Goal: Task Accomplishment & Management: Manage account settings

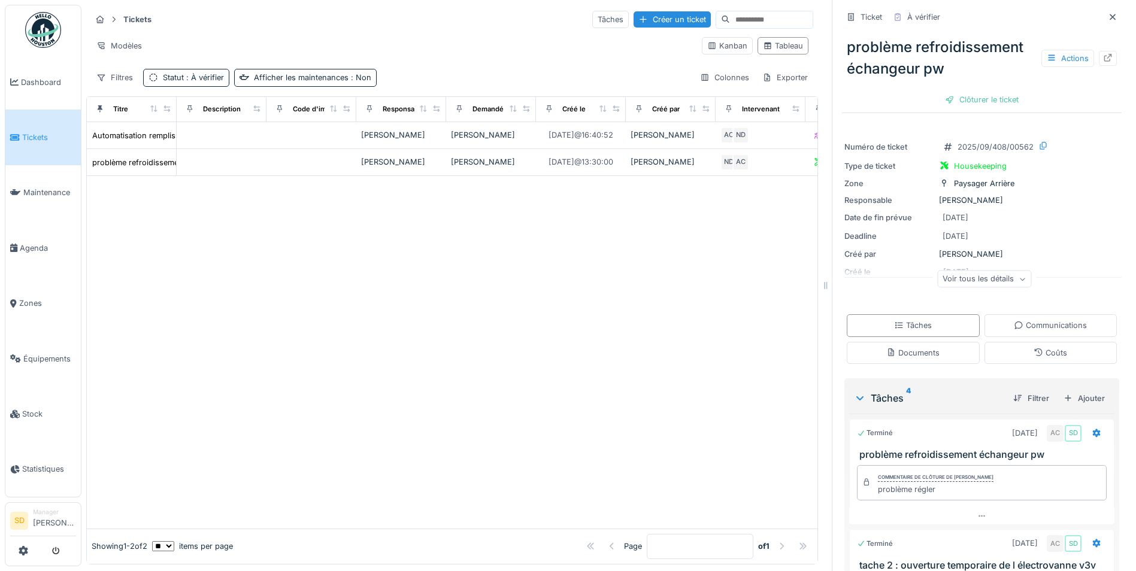
click at [46, 28] on img at bounding box center [43, 30] width 36 height 36
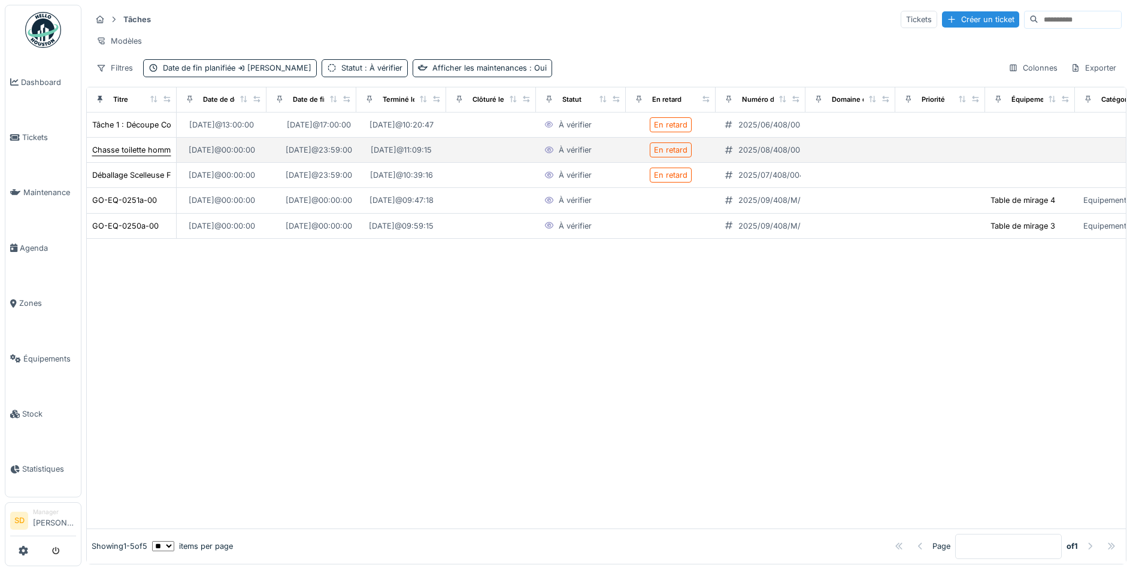
click at [141, 156] on div "Chasse toilette homme droite coule en continu" at bounding box center [176, 149] width 169 height 11
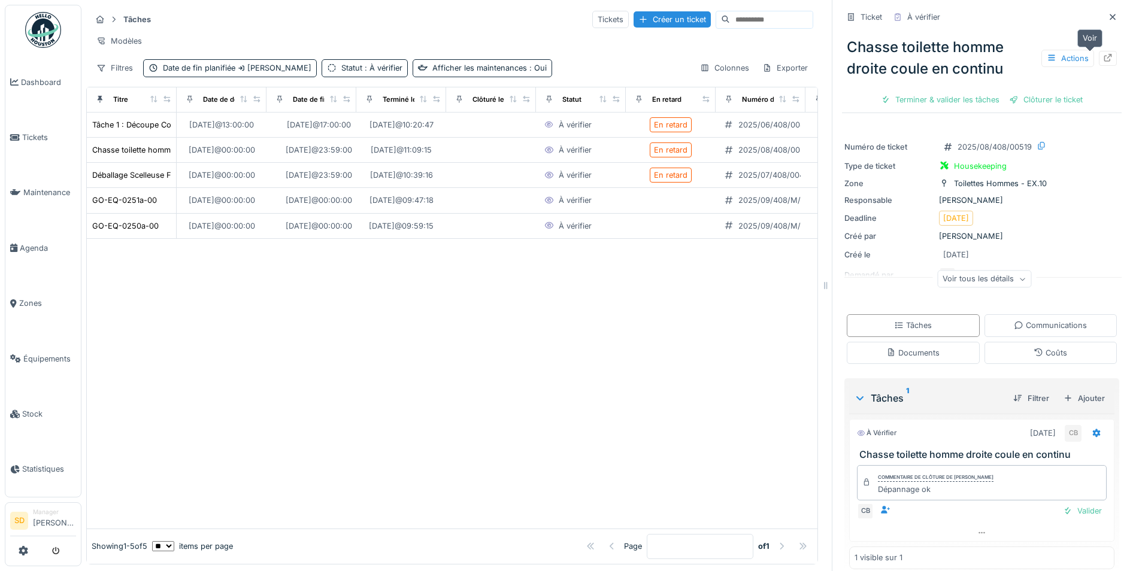
click at [1104, 56] on icon at bounding box center [1108, 58] width 8 height 8
click at [34, 77] on span "Dashboard" at bounding box center [48, 82] width 55 height 11
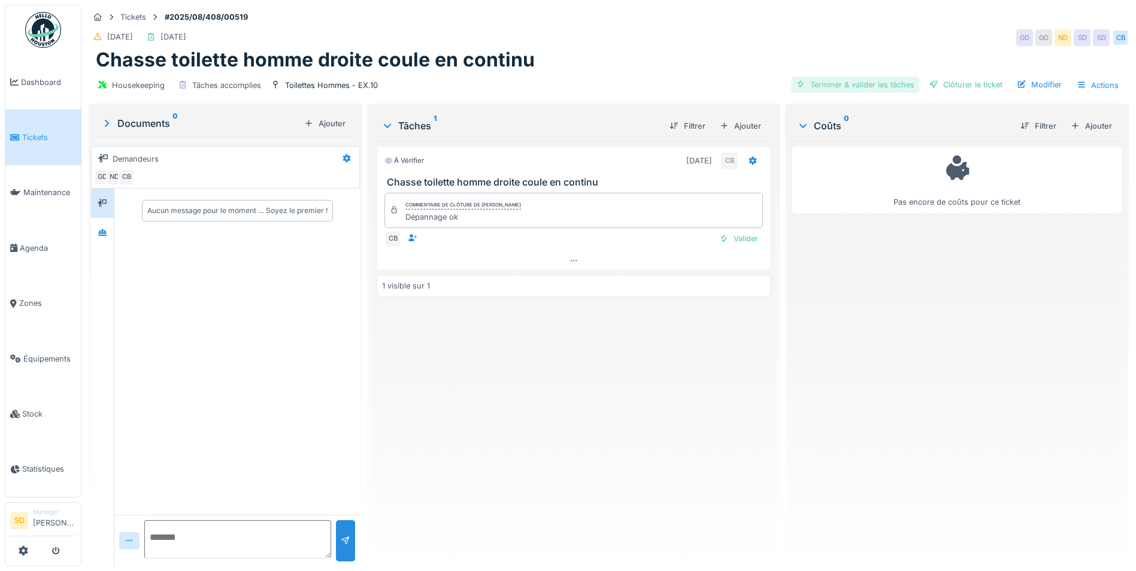
click at [858, 84] on div "Terminer & valider les tâches" at bounding box center [855, 85] width 128 height 16
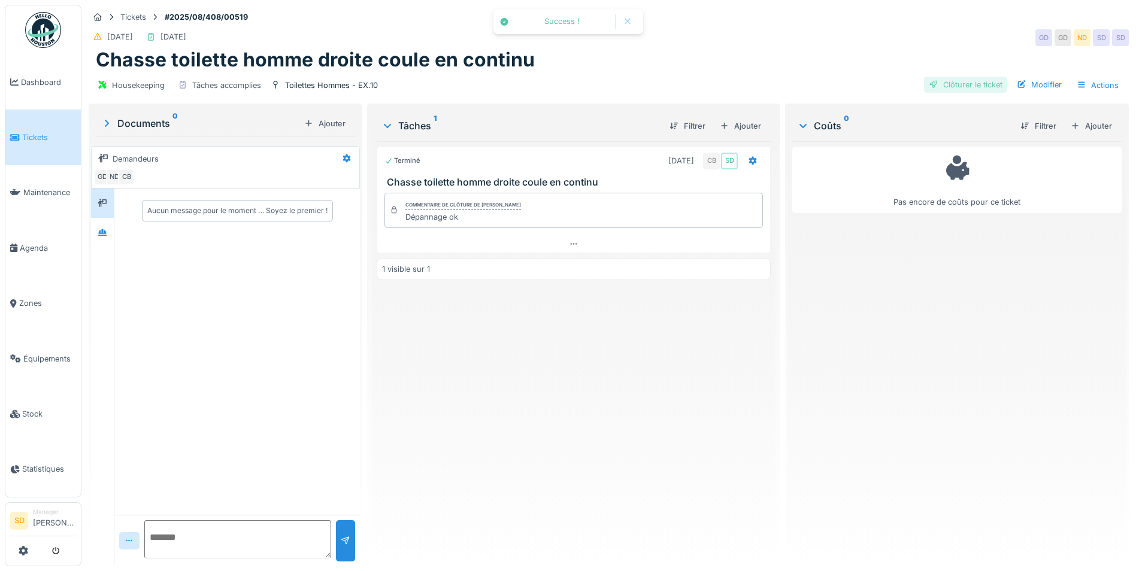
click at [955, 85] on div "Clôturer le ticket" at bounding box center [965, 85] width 83 height 16
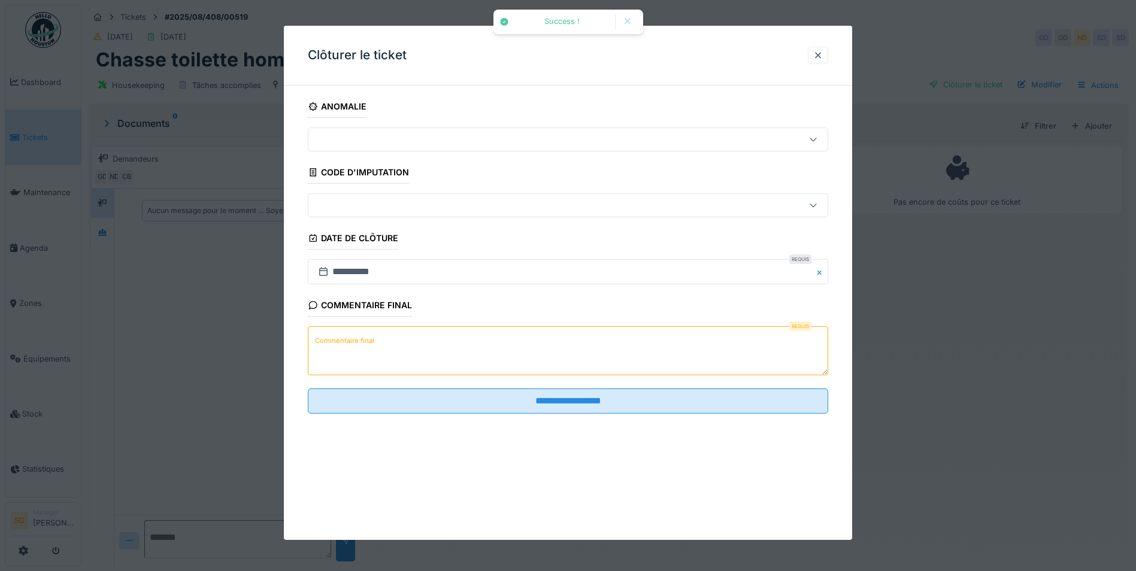
click at [432, 345] on textarea "Commentaire final" at bounding box center [568, 350] width 520 height 49
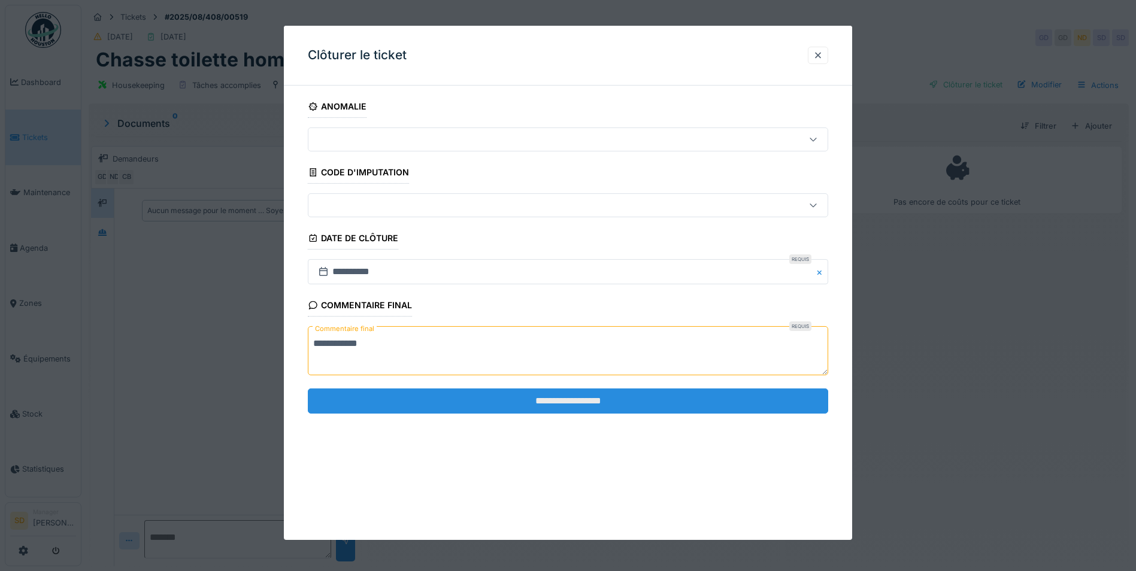
type textarea "**********"
click at [511, 393] on input "**********" at bounding box center [568, 401] width 520 height 25
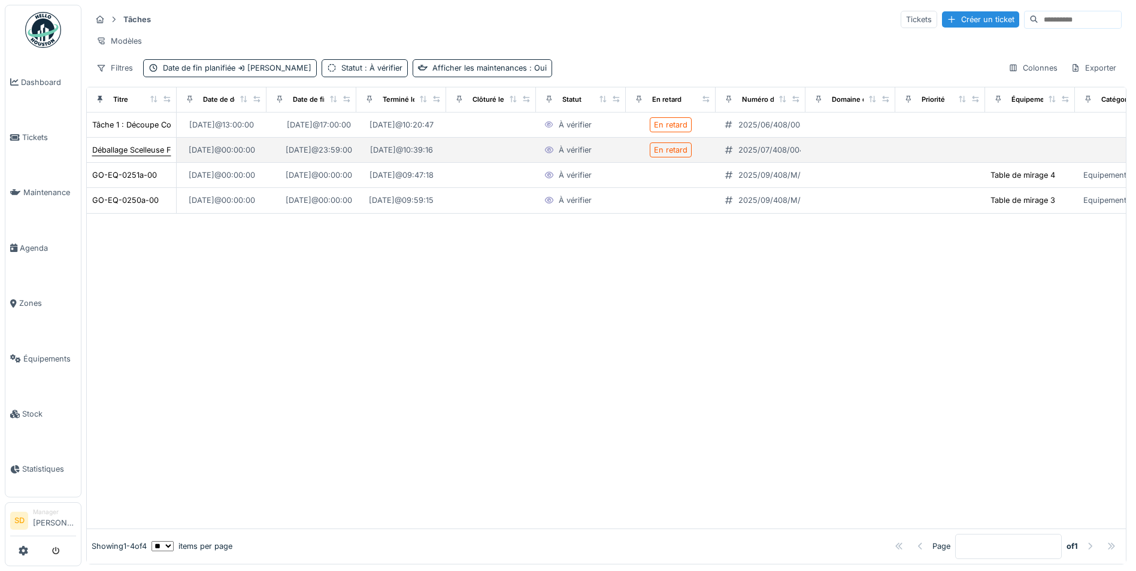
click at [116, 156] on div "Déballage Scelleuse FS" at bounding box center [134, 149] width 84 height 11
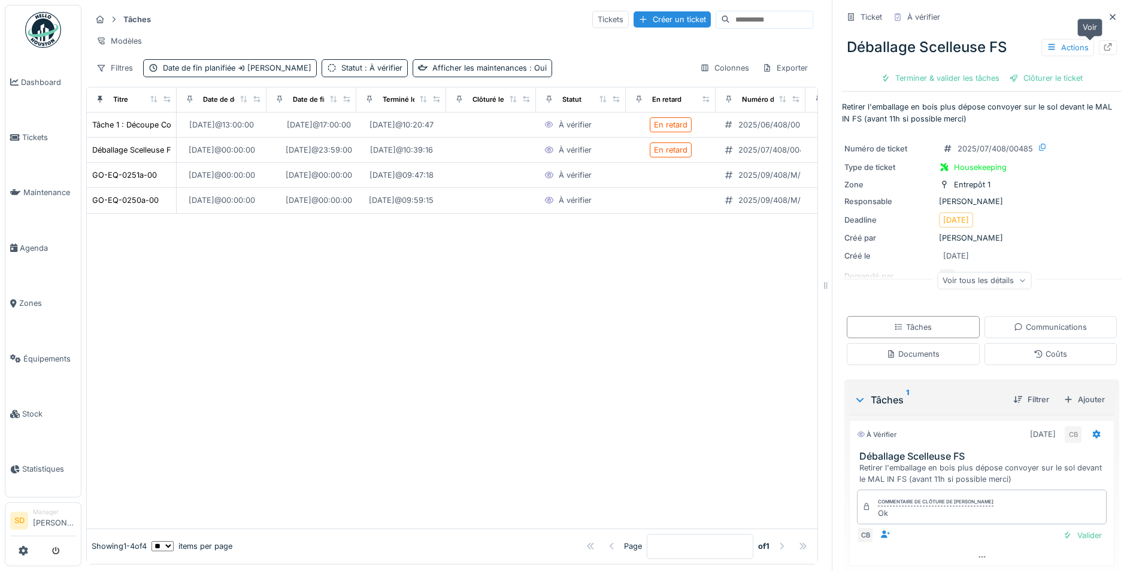
click at [1103, 52] on div at bounding box center [1108, 47] width 10 height 11
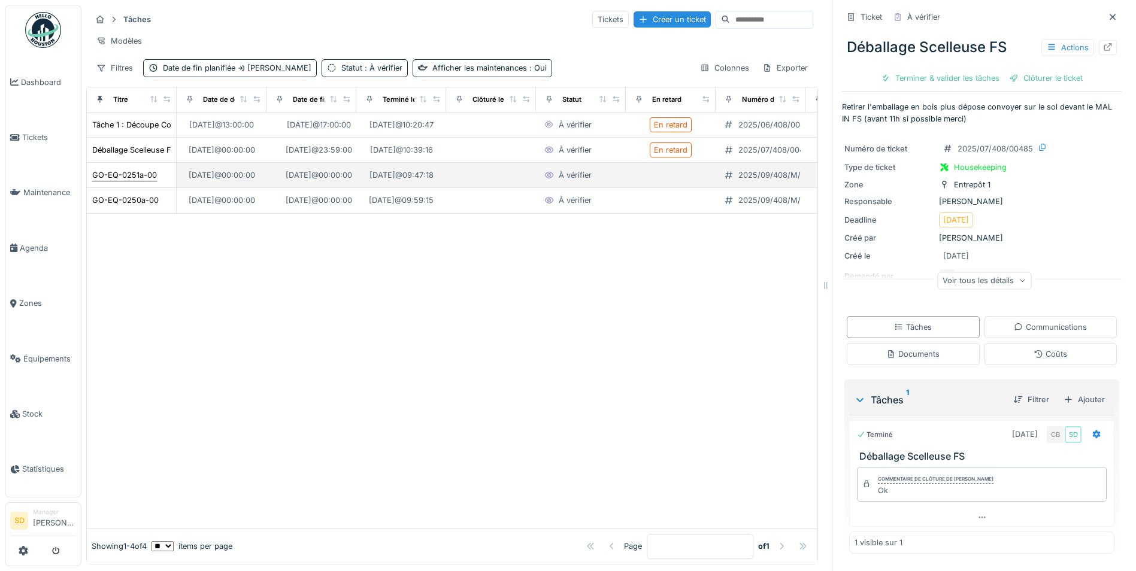
click at [136, 181] on div "GO-EQ-0251a-00" at bounding box center [124, 174] width 65 height 11
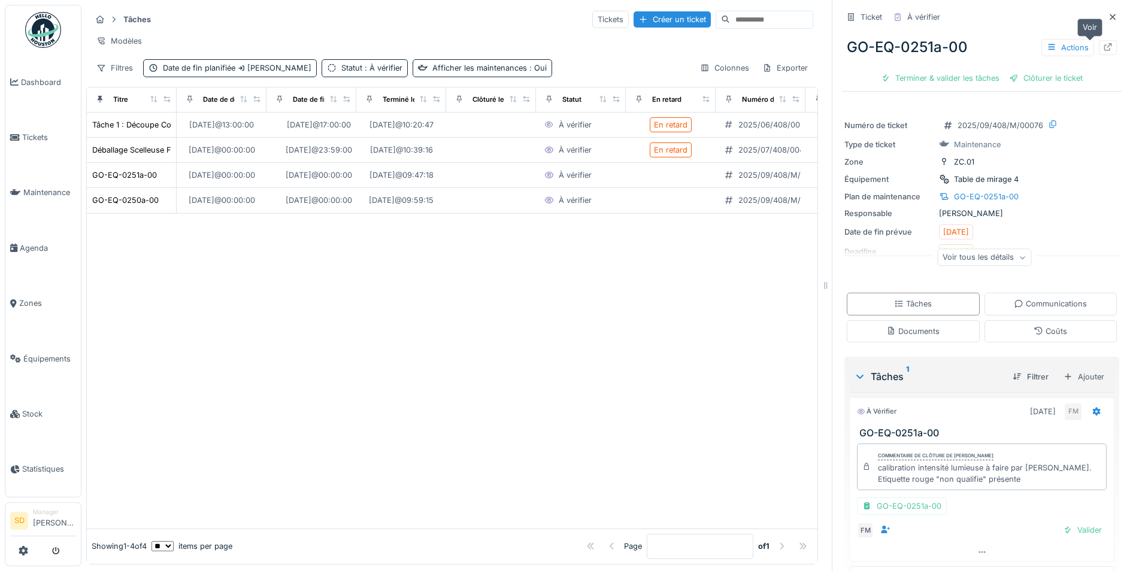
click at [1103, 48] on icon at bounding box center [1108, 47] width 10 height 8
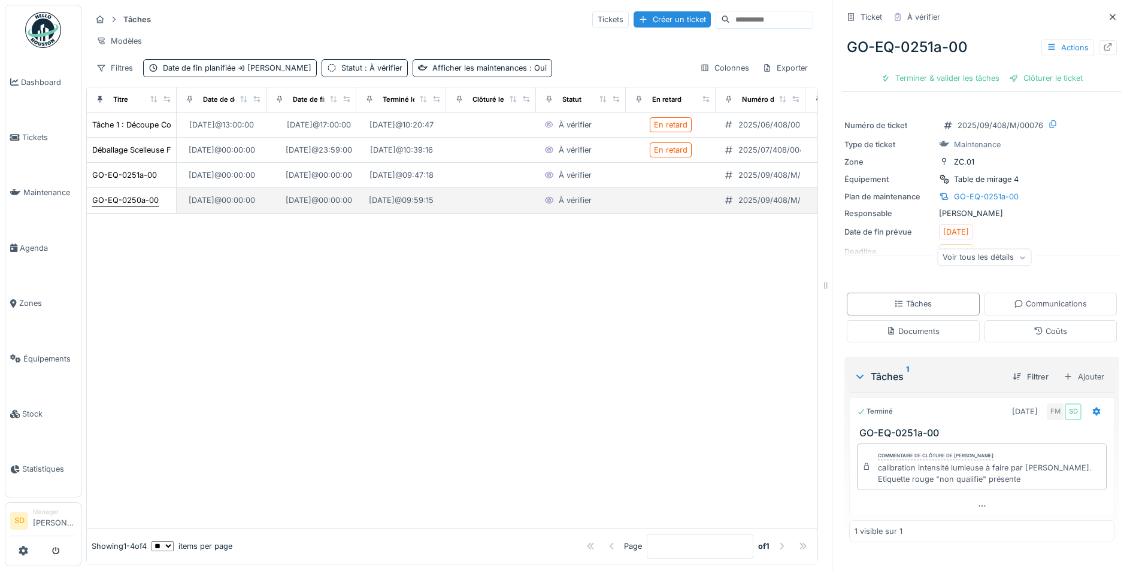
click at [128, 206] on div "GO-EQ-0250a-00" at bounding box center [125, 200] width 66 height 11
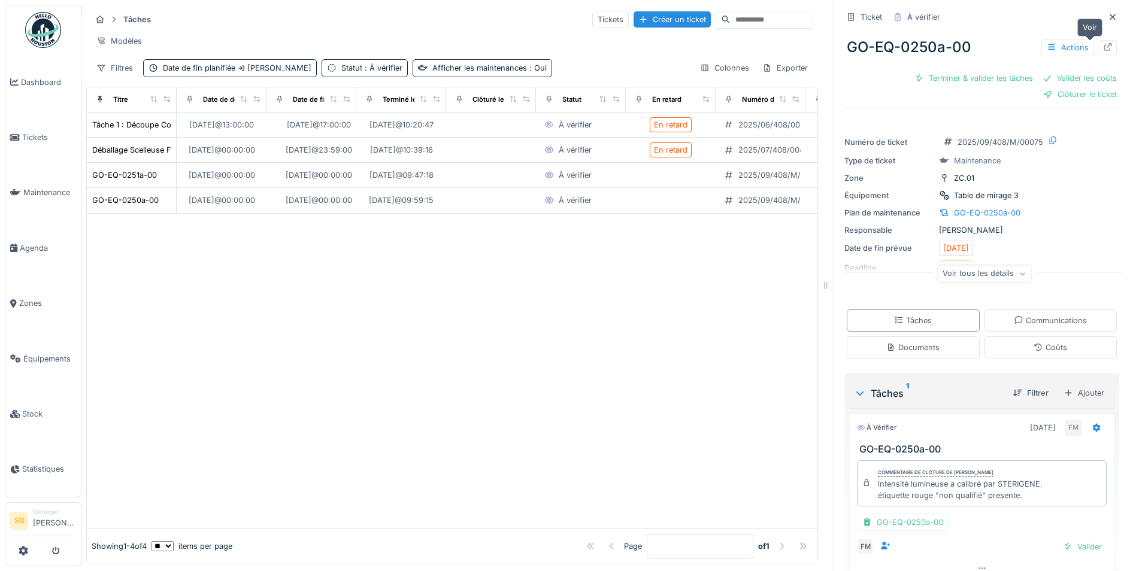
click at [1103, 50] on icon at bounding box center [1108, 47] width 10 height 8
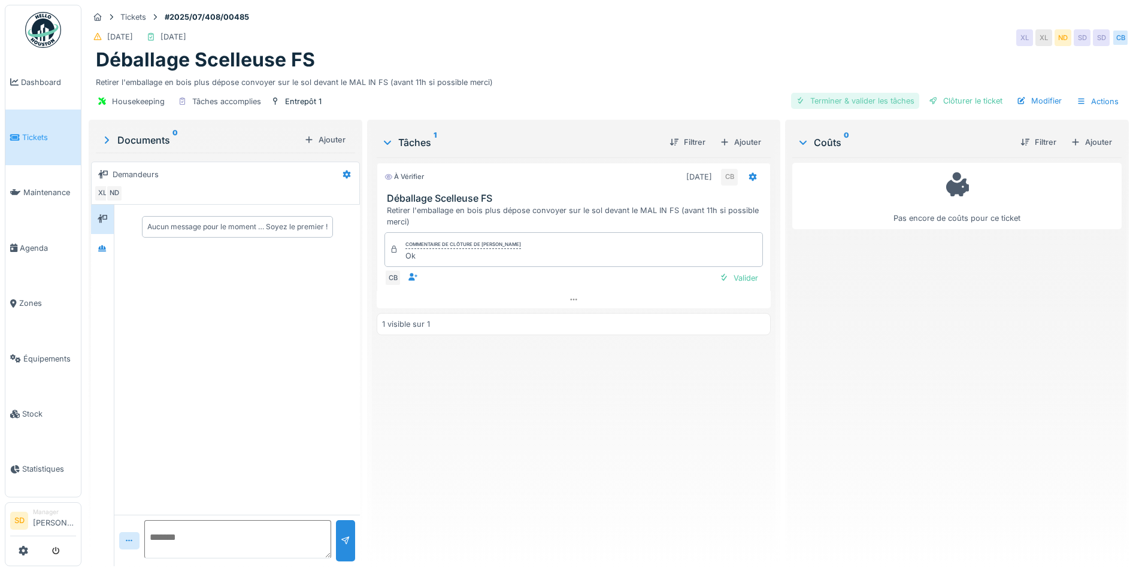
click at [865, 101] on div "Terminer & valider les tâches" at bounding box center [855, 101] width 128 height 16
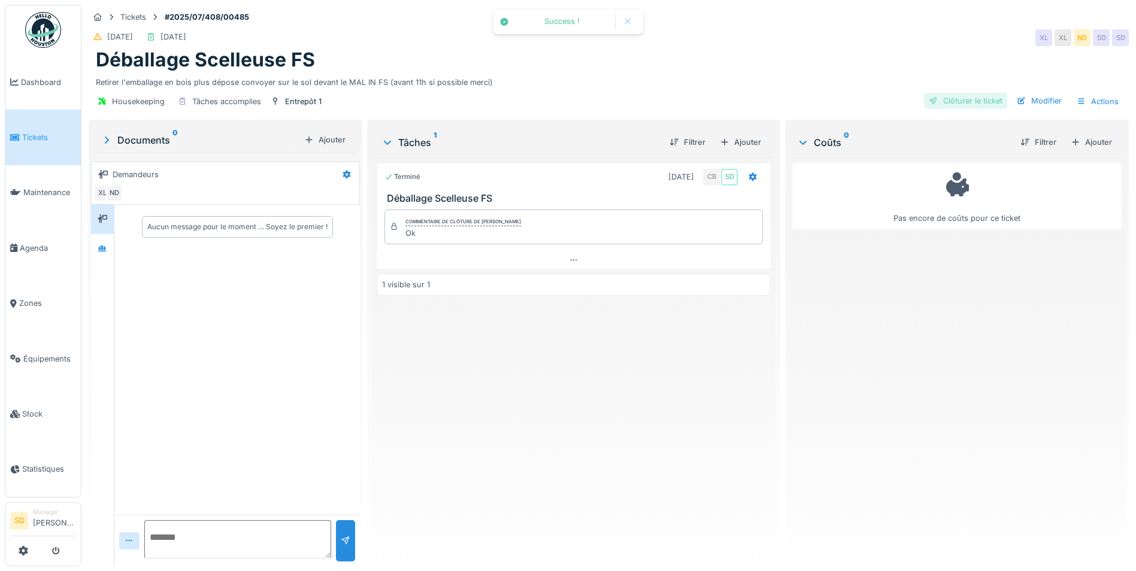
click at [954, 99] on div "Clôturer le ticket" at bounding box center [965, 101] width 83 height 16
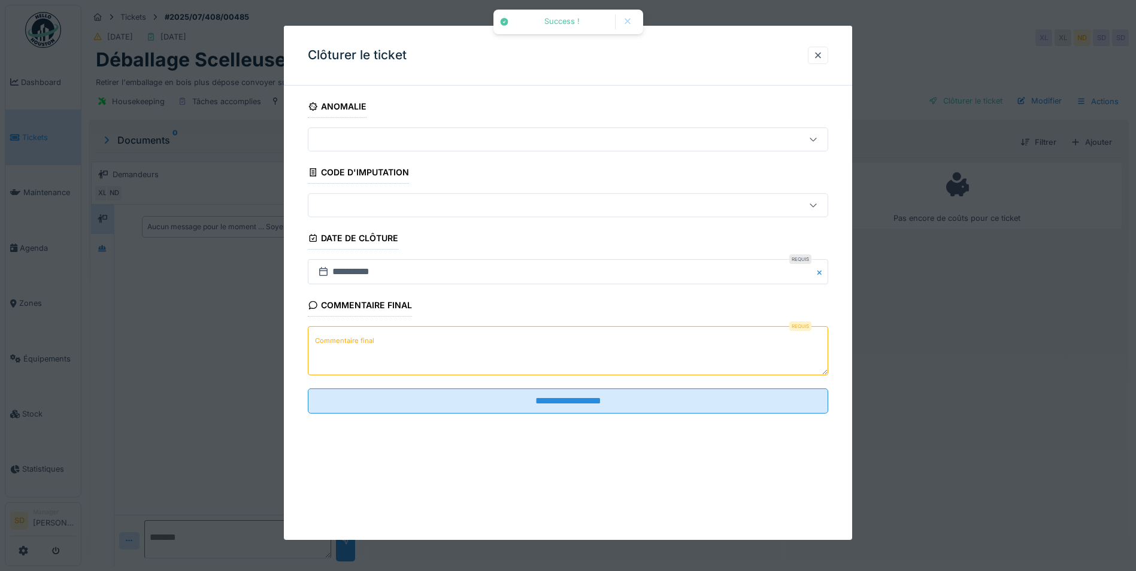
click at [423, 334] on textarea "Commentaire final" at bounding box center [568, 350] width 520 height 49
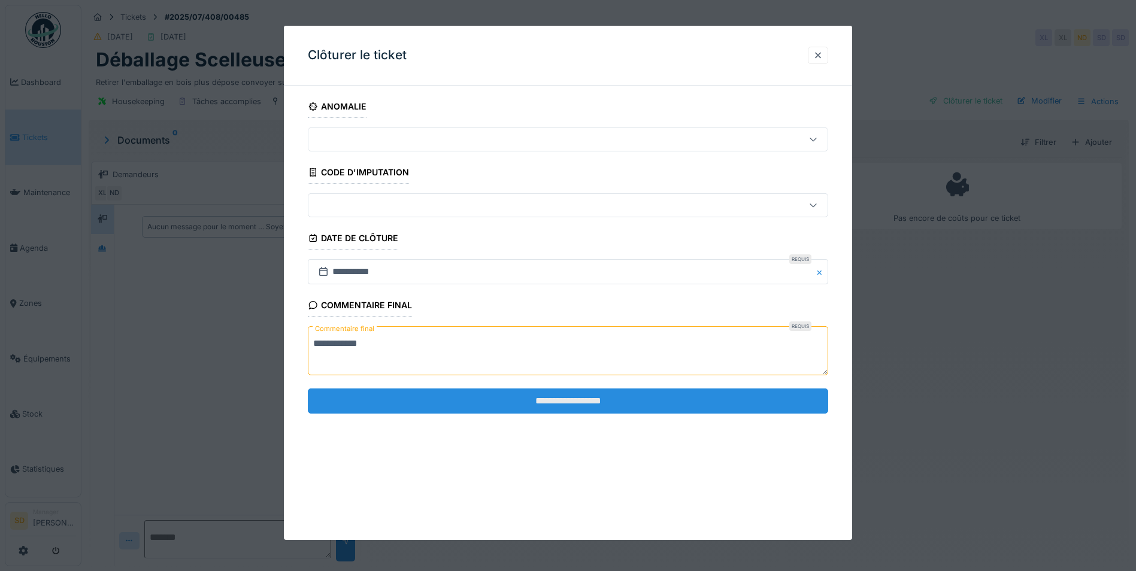
type textarea "**********"
click at [582, 399] on input "**********" at bounding box center [568, 401] width 520 height 25
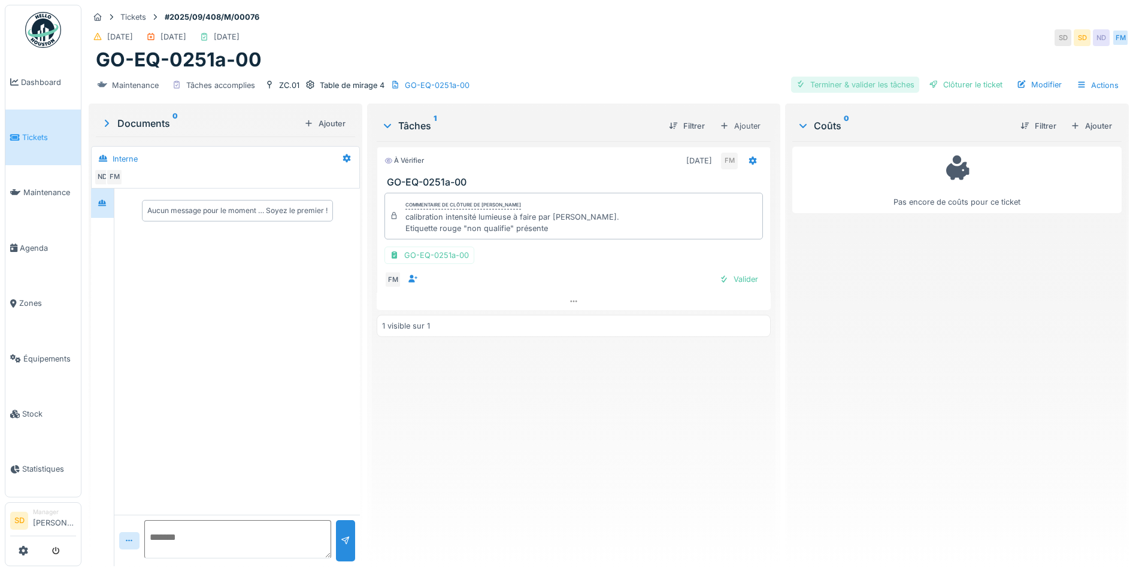
click at [861, 83] on div "Terminer & valider les tâches" at bounding box center [855, 85] width 128 height 16
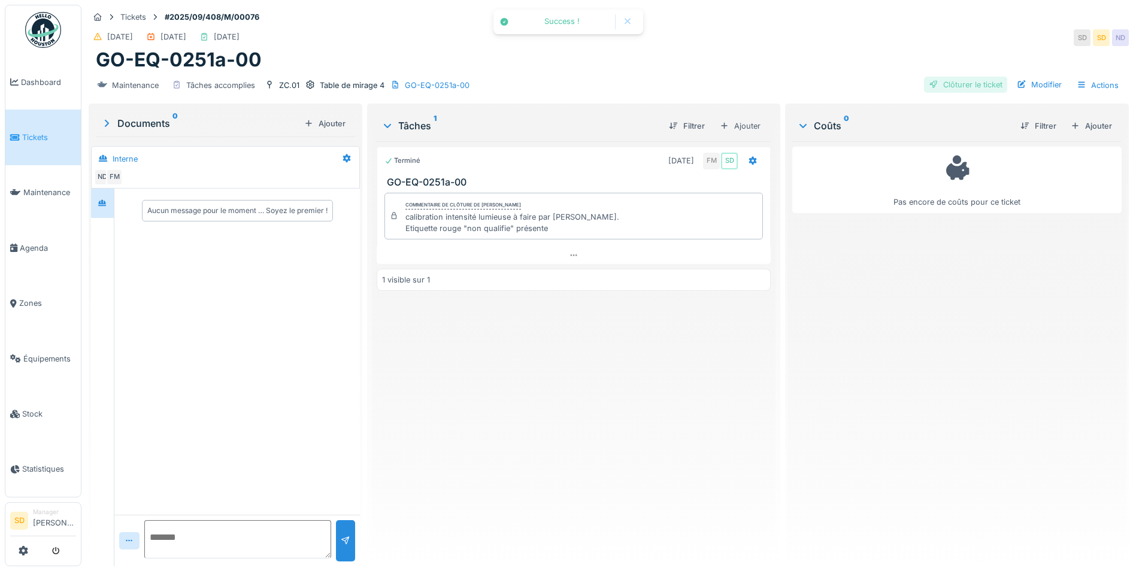
click at [947, 86] on div "Clôturer le ticket" at bounding box center [965, 85] width 83 height 16
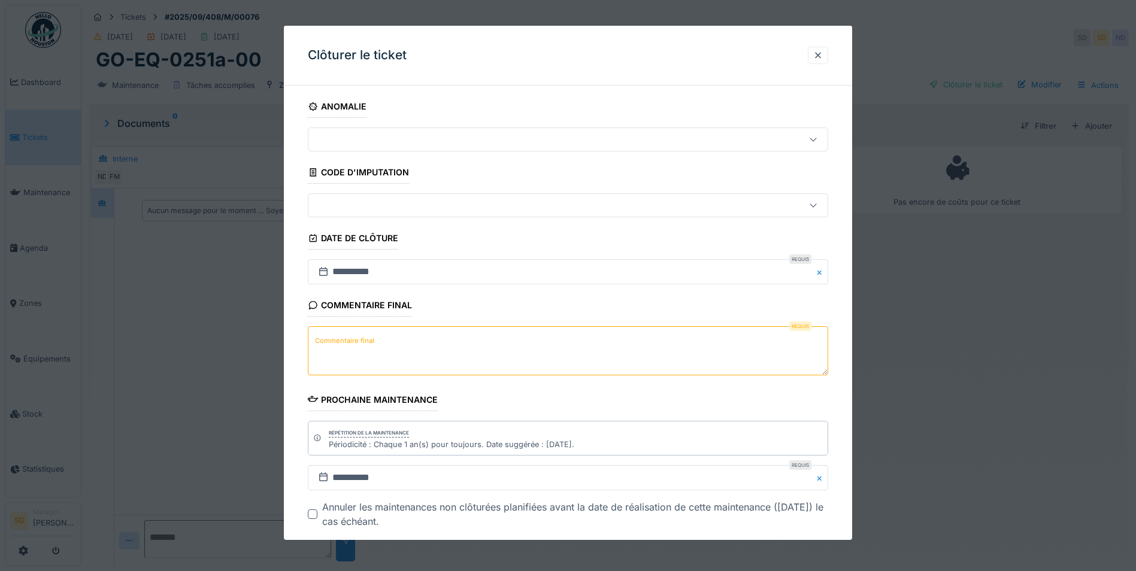
click at [452, 346] on textarea "Commentaire final" at bounding box center [568, 350] width 520 height 49
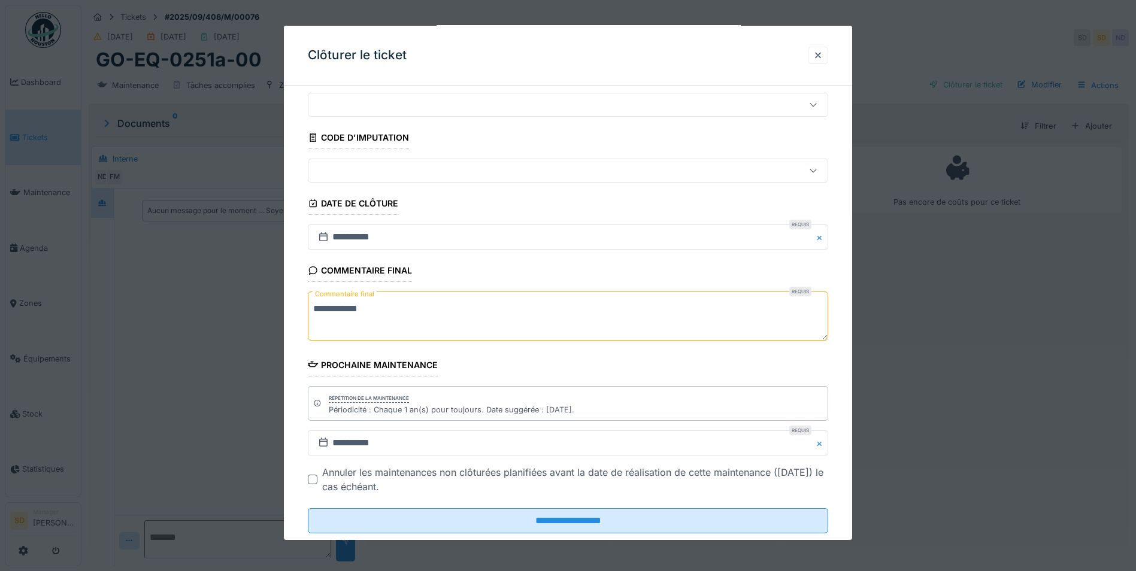
scroll to position [62, 0]
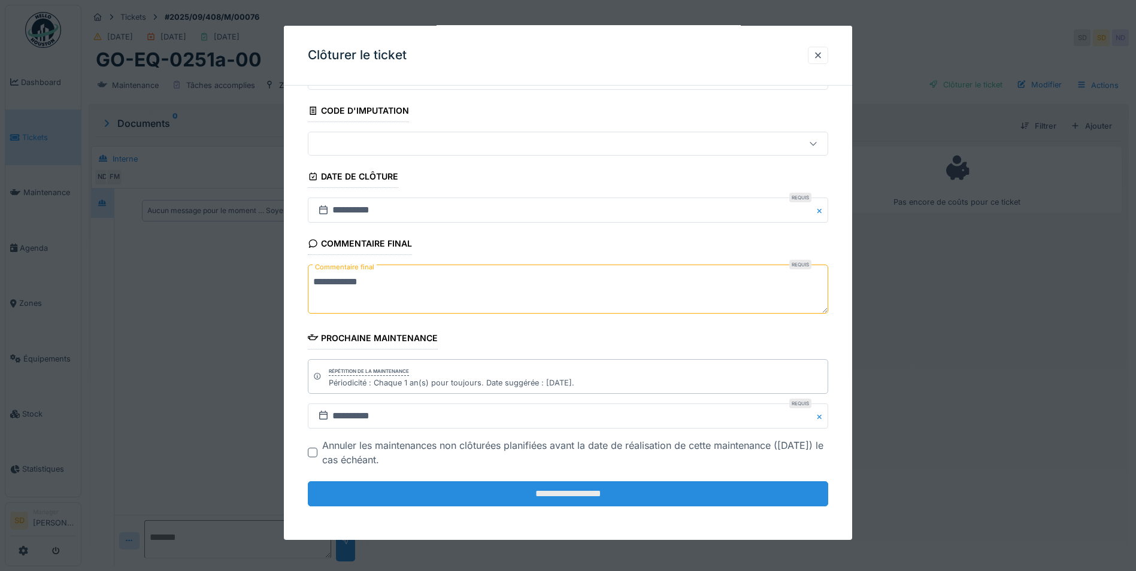
type textarea "**********"
click at [555, 497] on input "**********" at bounding box center [568, 493] width 520 height 25
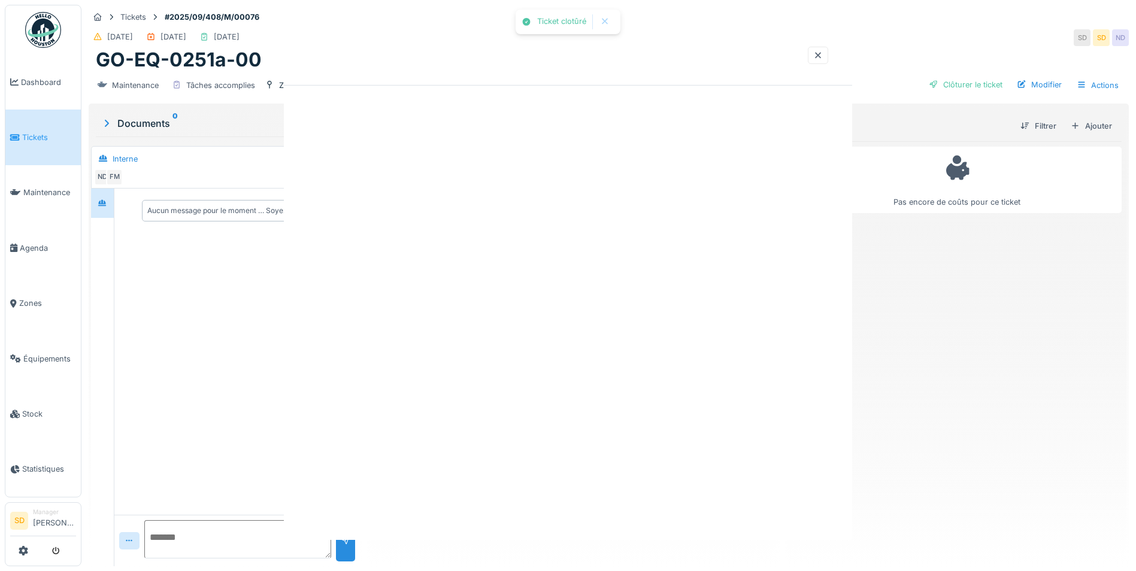
scroll to position [0, 0]
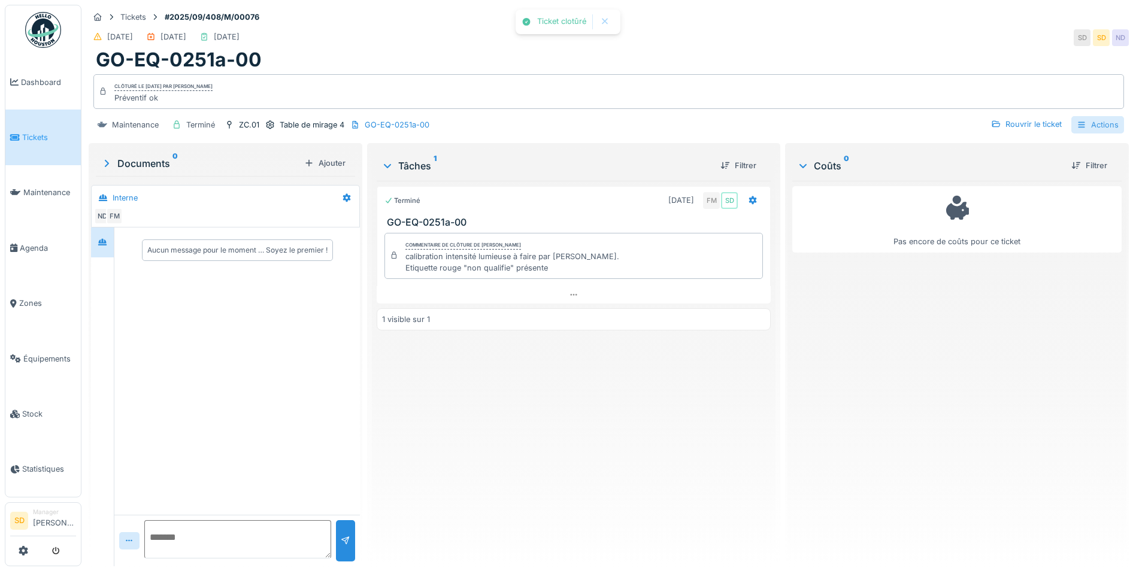
click at [1092, 128] on div "Actions" at bounding box center [1097, 124] width 53 height 17
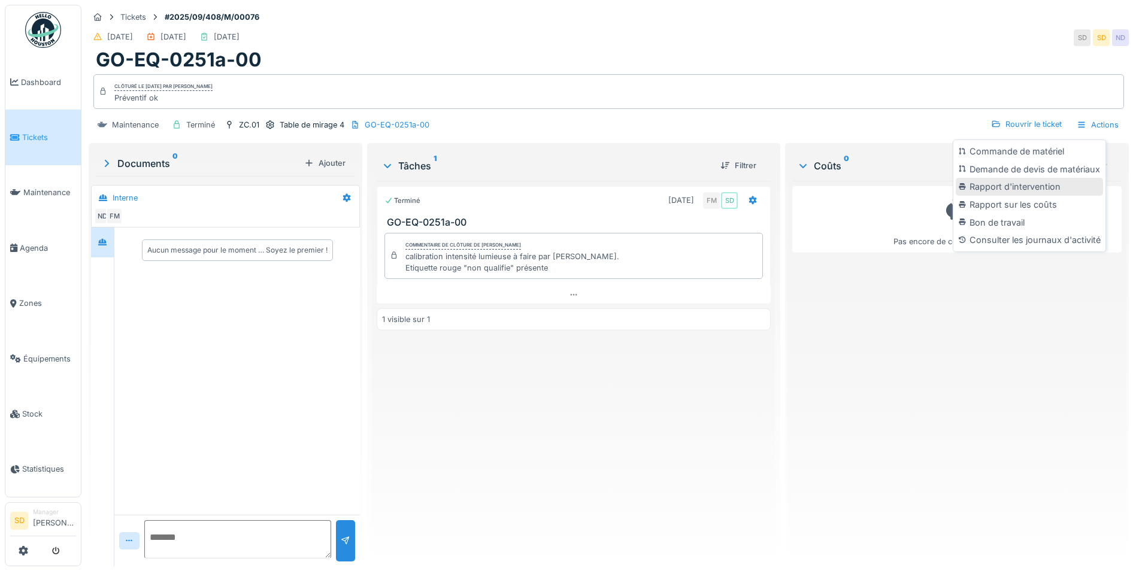
click at [1038, 178] on div "Rapport d'intervention" at bounding box center [1029, 187] width 147 height 18
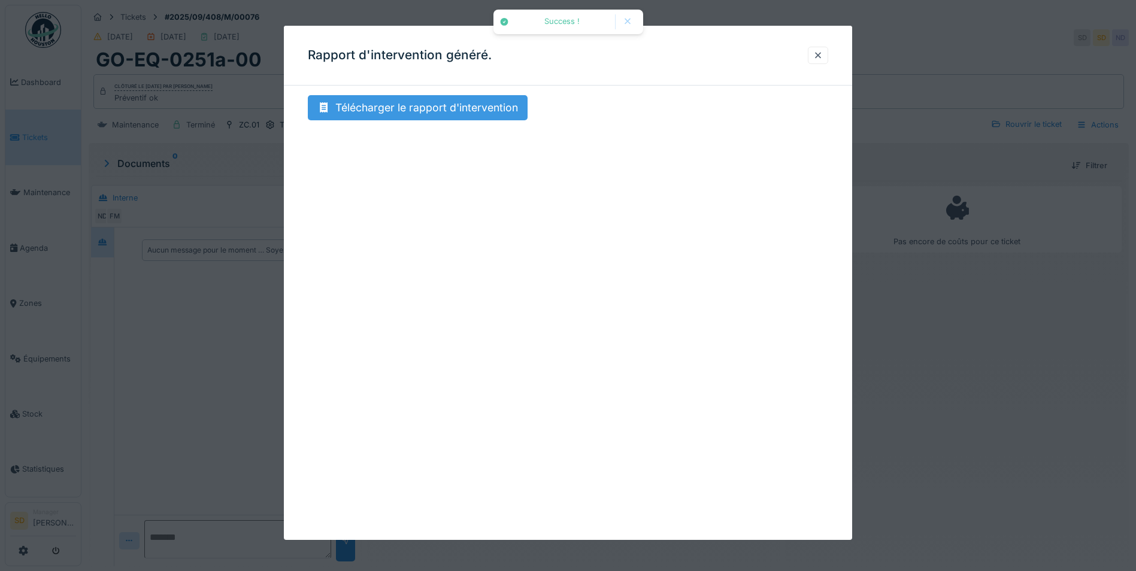
click at [425, 109] on div "Télécharger le rapport d'intervention" at bounding box center [418, 107] width 220 height 25
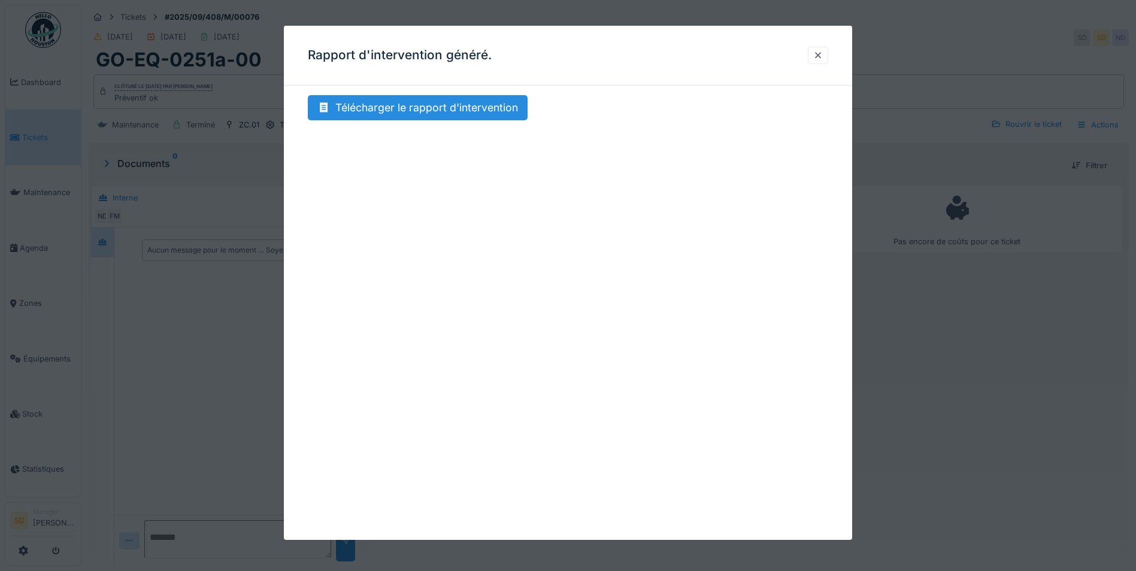
click at [820, 56] on div at bounding box center [818, 55] width 10 height 11
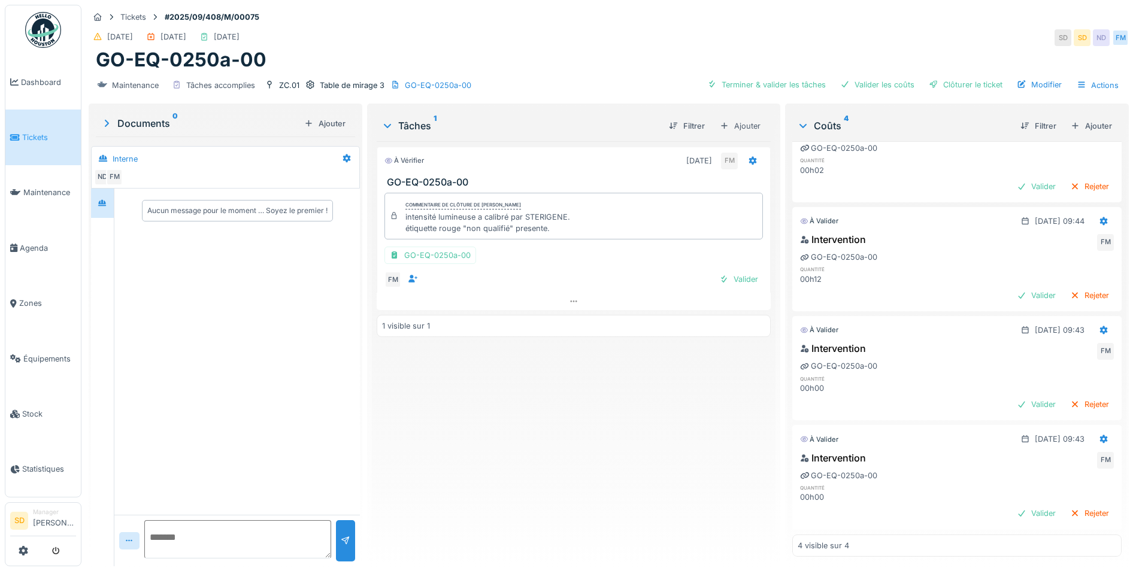
scroll to position [9, 0]
click at [794, 78] on div "Terminer & valider les tâches" at bounding box center [766, 85] width 128 height 16
click at [859, 77] on div "Valider les coûts" at bounding box center [877, 85] width 84 height 16
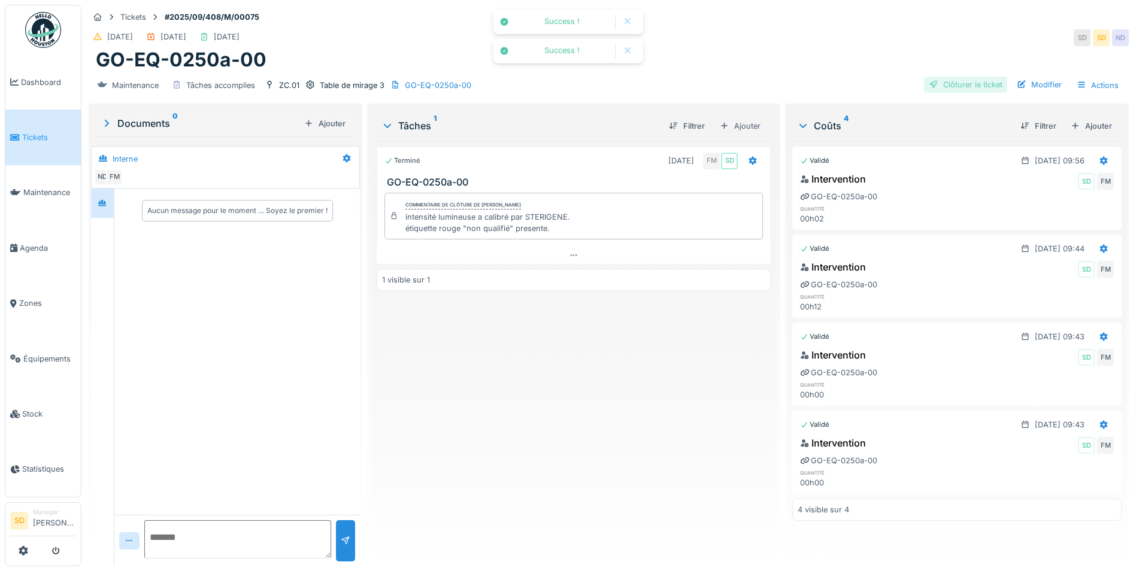
scroll to position [0, 0]
click at [943, 77] on div "Clôturer le ticket" at bounding box center [965, 85] width 83 height 16
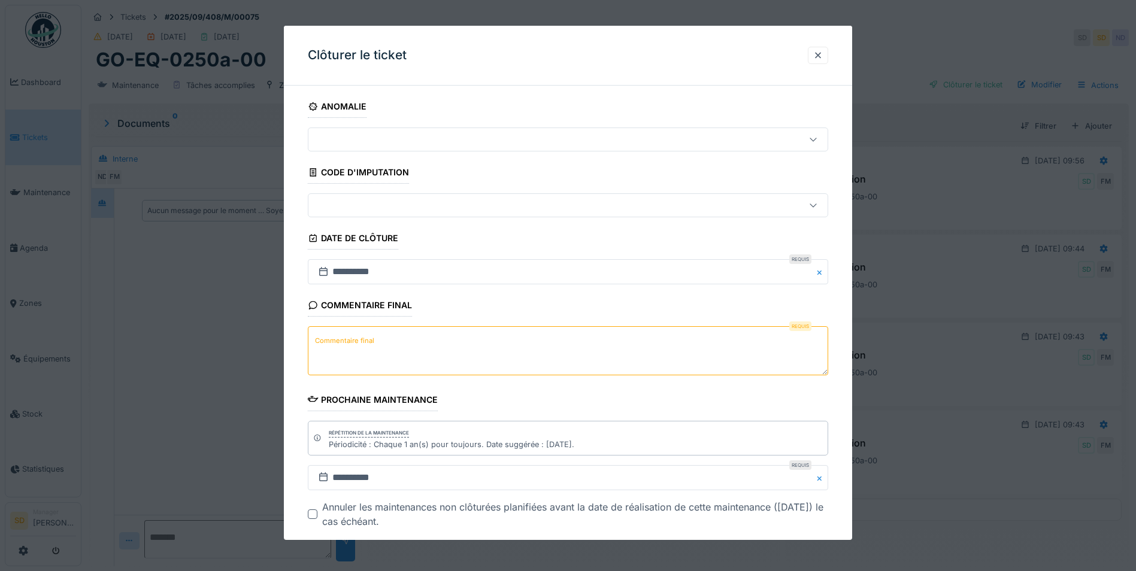
click at [398, 356] on textarea "Commentaire final" at bounding box center [568, 350] width 520 height 49
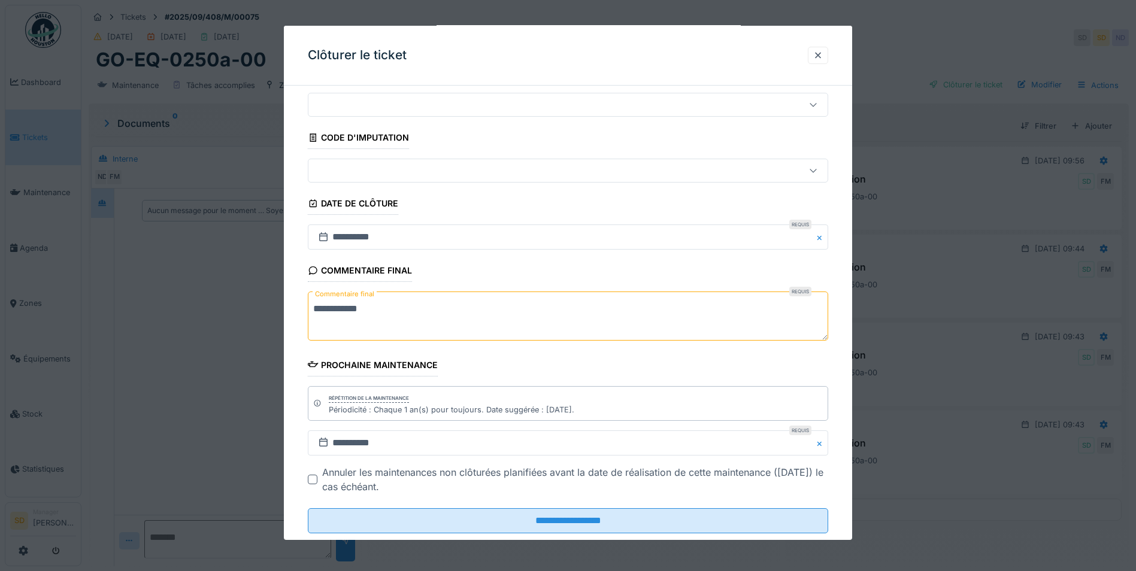
scroll to position [62, 0]
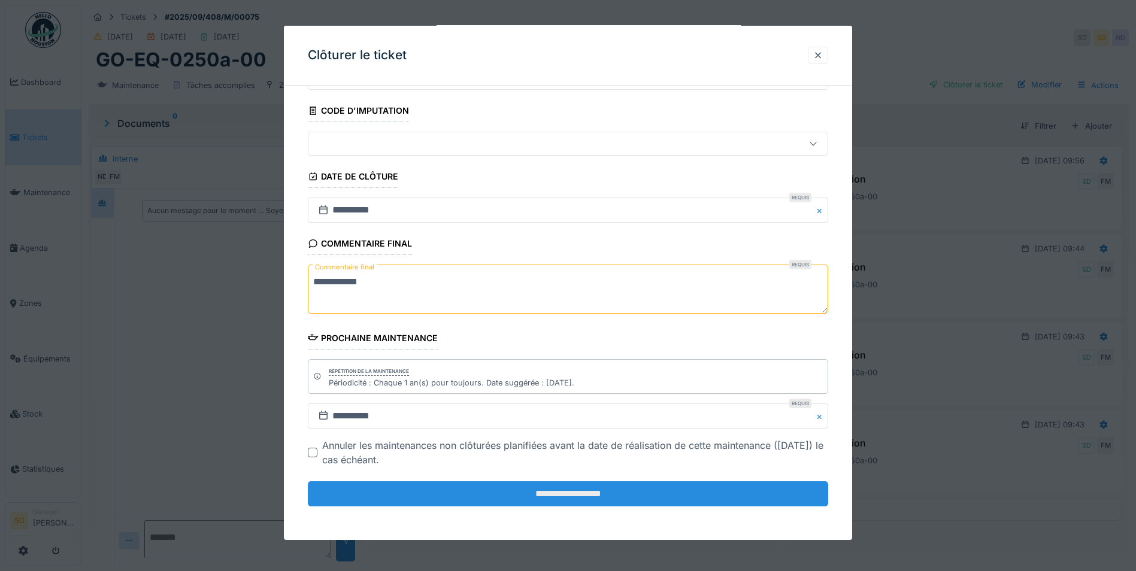
type textarea "**********"
click at [580, 493] on input "**********" at bounding box center [568, 493] width 520 height 25
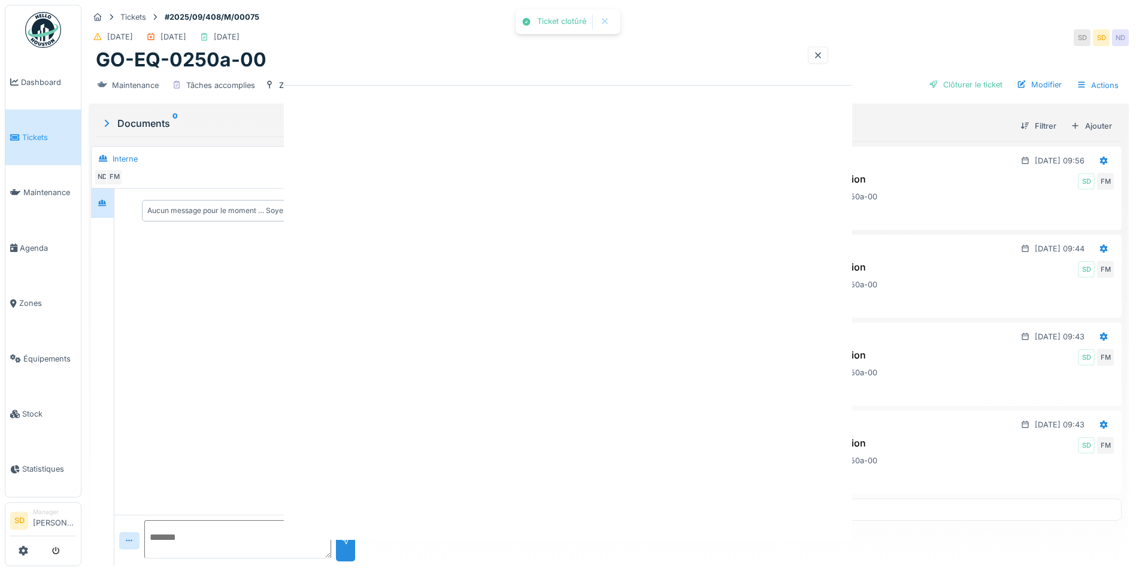
scroll to position [0, 0]
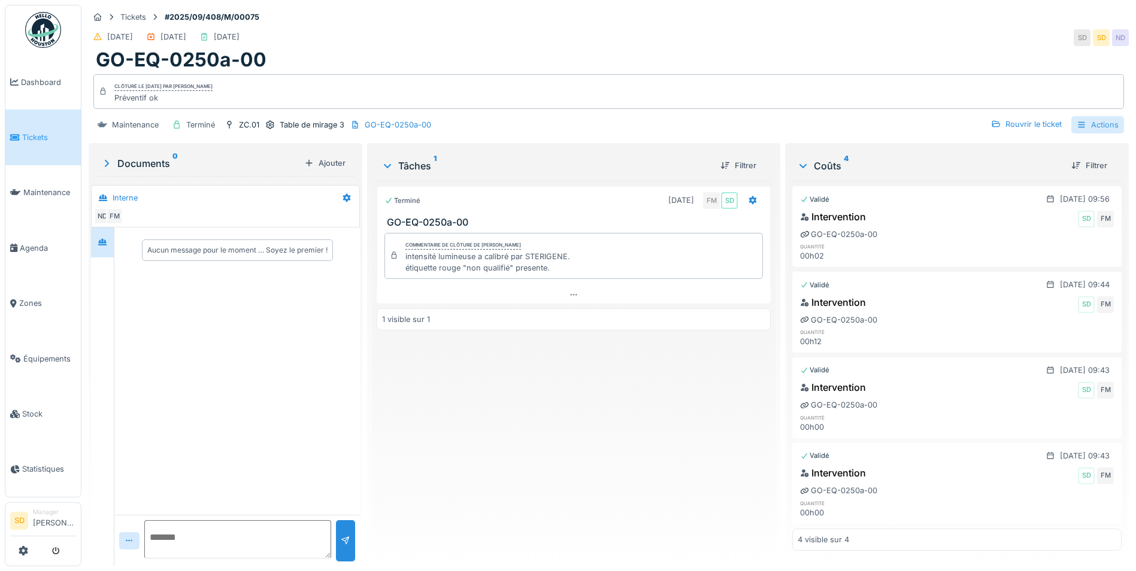
click at [1086, 116] on div "Actions" at bounding box center [1097, 124] width 53 height 17
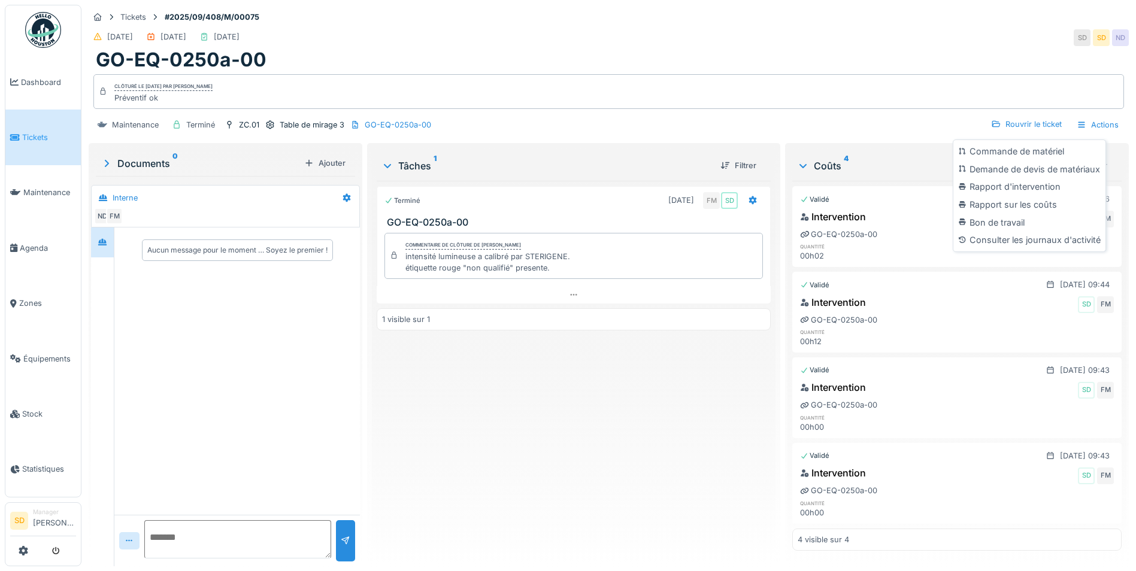
click at [1035, 178] on div "Rapport d'intervention" at bounding box center [1029, 187] width 147 height 18
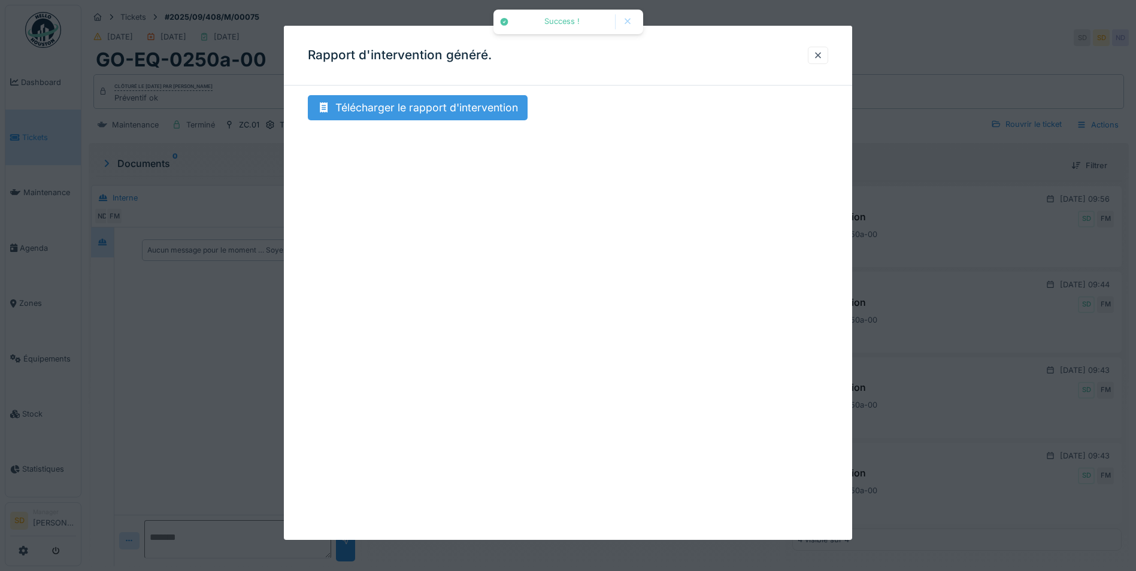
click at [413, 110] on div "Télécharger le rapport d'intervention" at bounding box center [418, 107] width 220 height 25
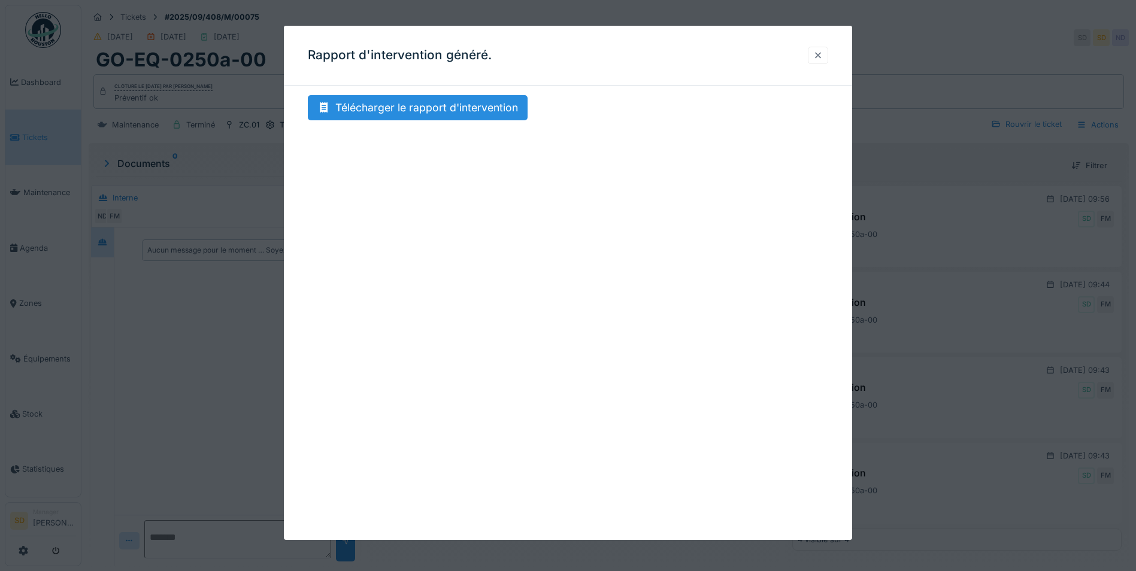
click at [822, 57] on div at bounding box center [818, 55] width 10 height 11
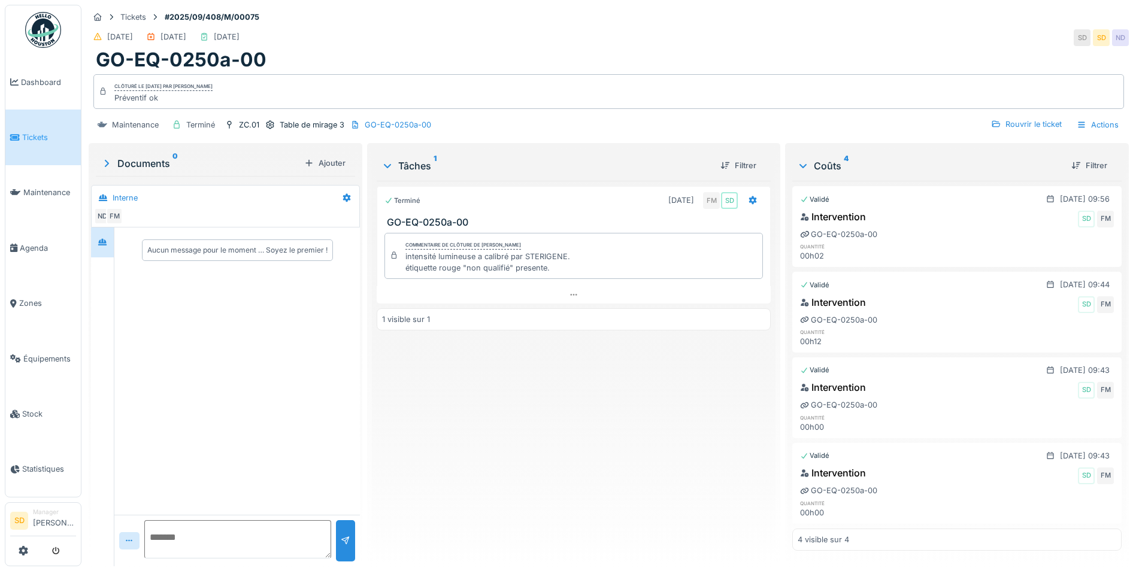
click at [36, 29] on img at bounding box center [43, 30] width 36 height 36
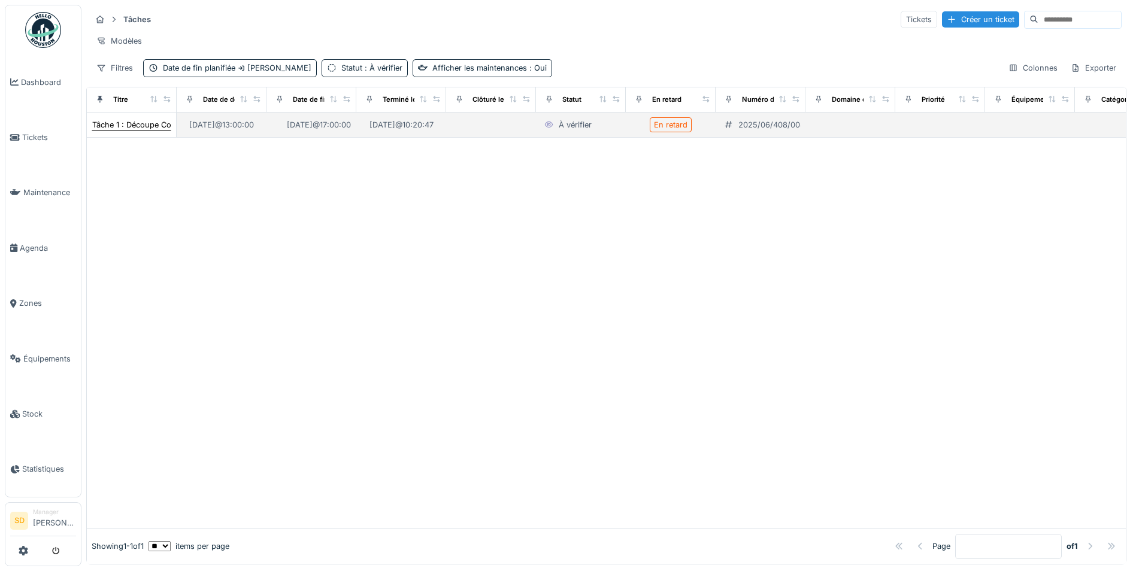
click at [151, 128] on div "Tâche 1 : Découpe Cornière Canada" at bounding box center [157, 124] width 130 height 11
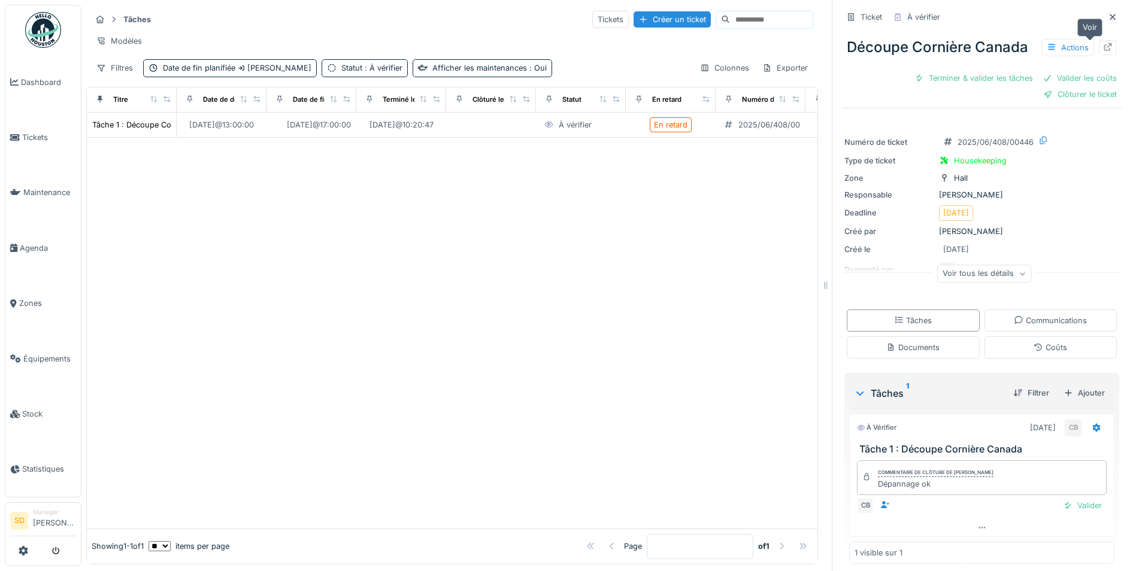
click at [1103, 46] on icon at bounding box center [1108, 47] width 10 height 8
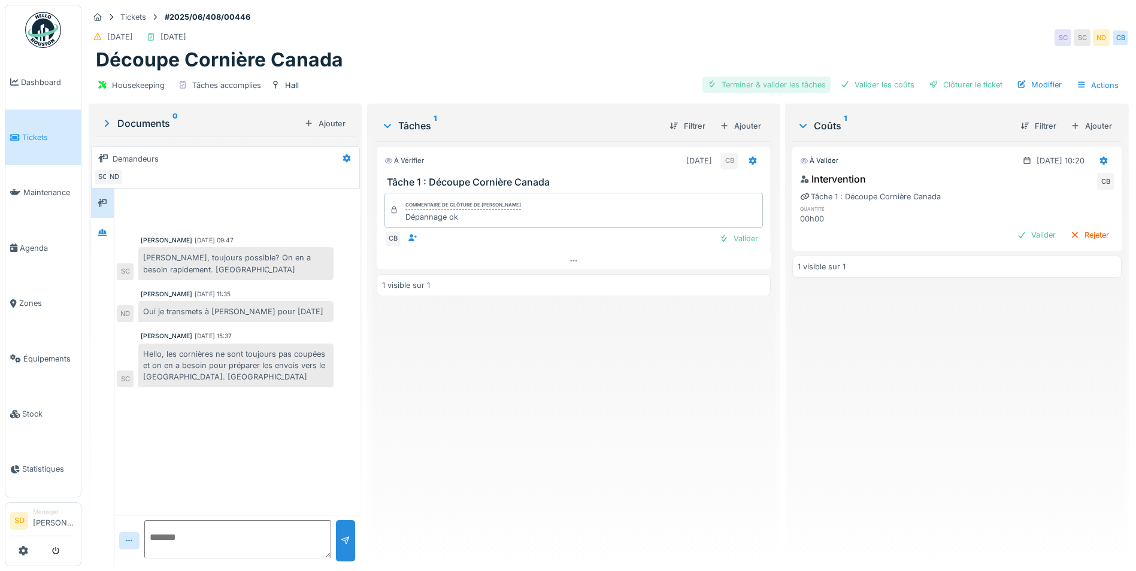
click at [751, 89] on div "Terminer & valider les tâches" at bounding box center [766, 85] width 128 height 16
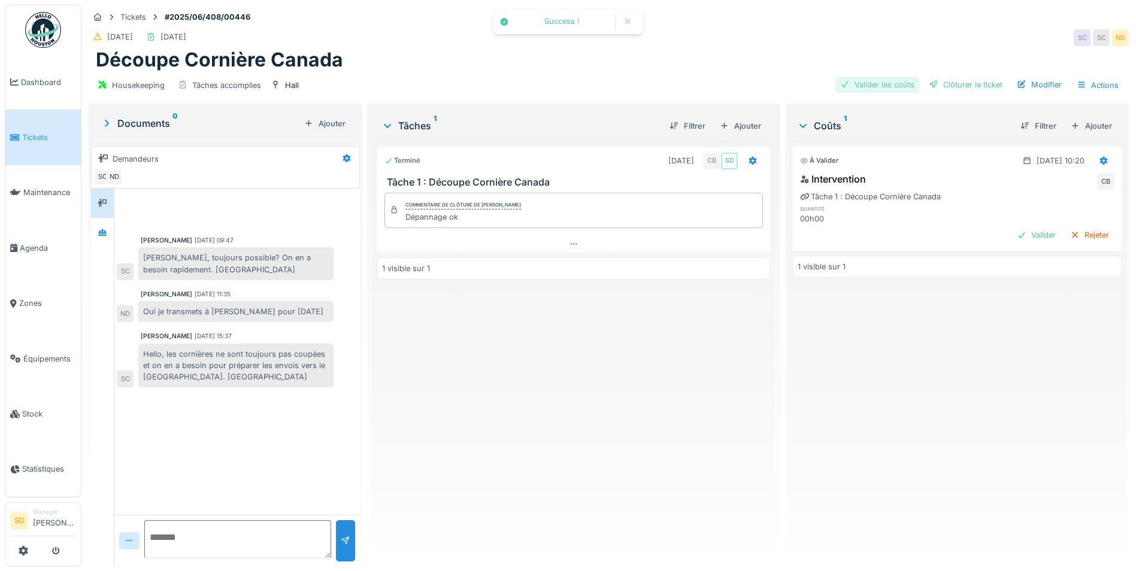
click at [859, 87] on div "Valider les coûts" at bounding box center [877, 85] width 84 height 16
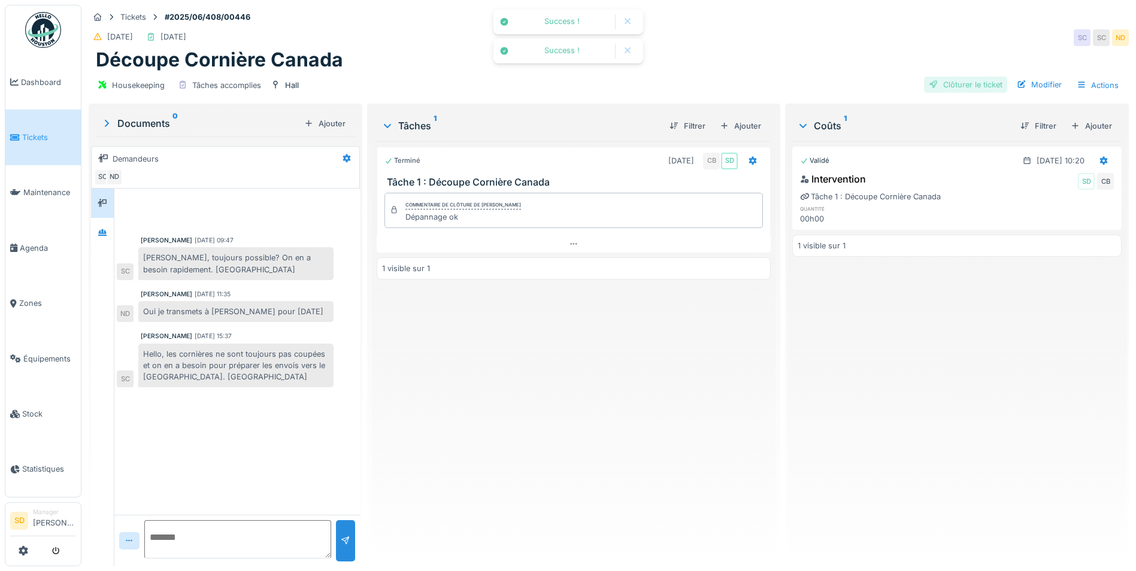
click at [955, 83] on div "Clôturer le ticket" at bounding box center [965, 85] width 83 height 16
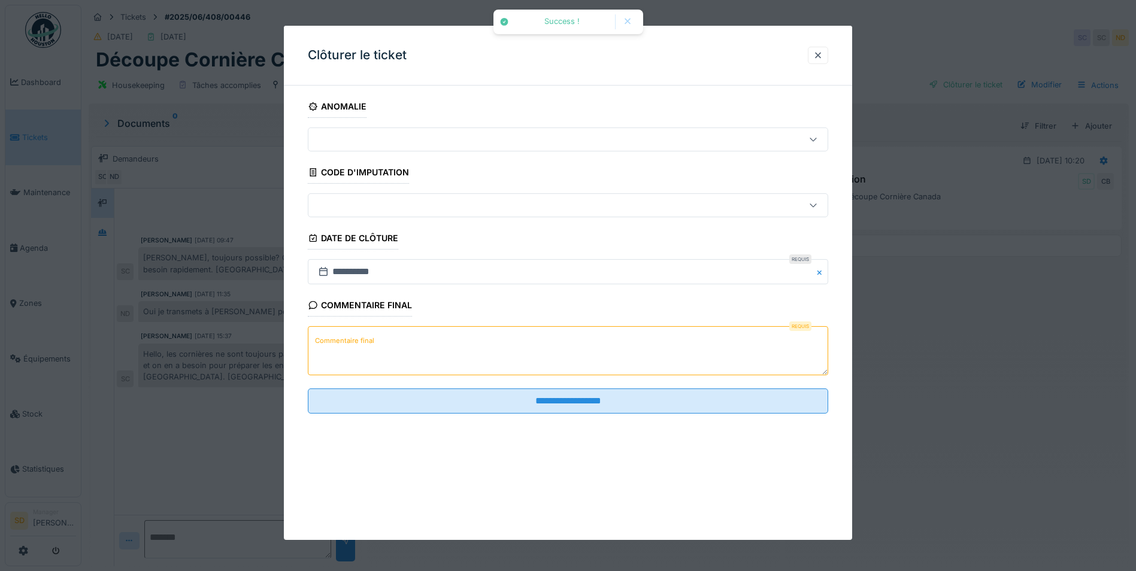
click at [456, 343] on textarea "Commentaire final" at bounding box center [568, 350] width 520 height 49
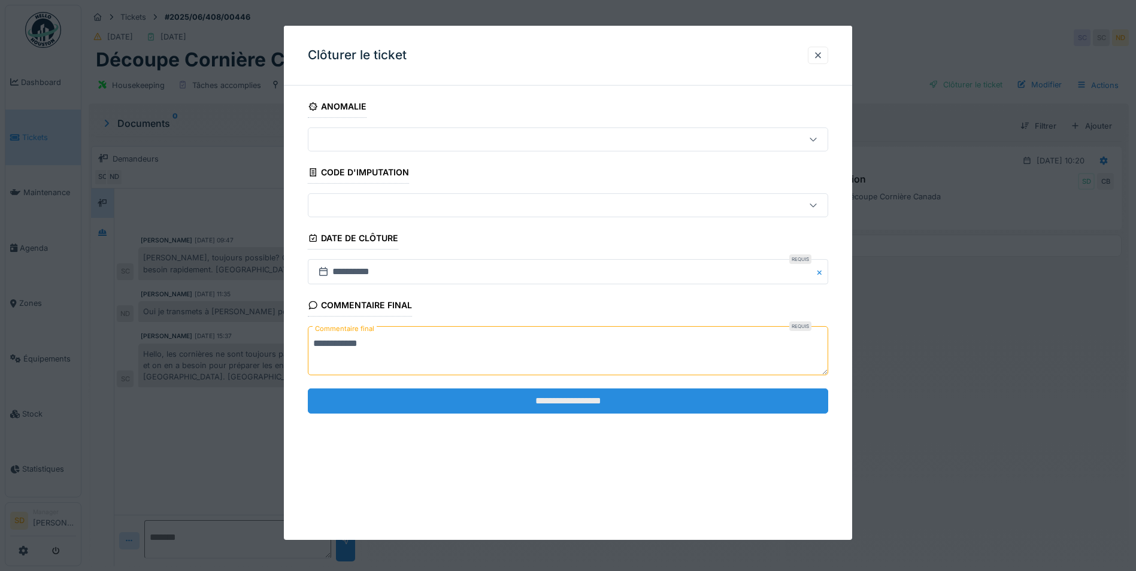
type textarea "**********"
click at [583, 407] on input "**********" at bounding box center [568, 401] width 520 height 25
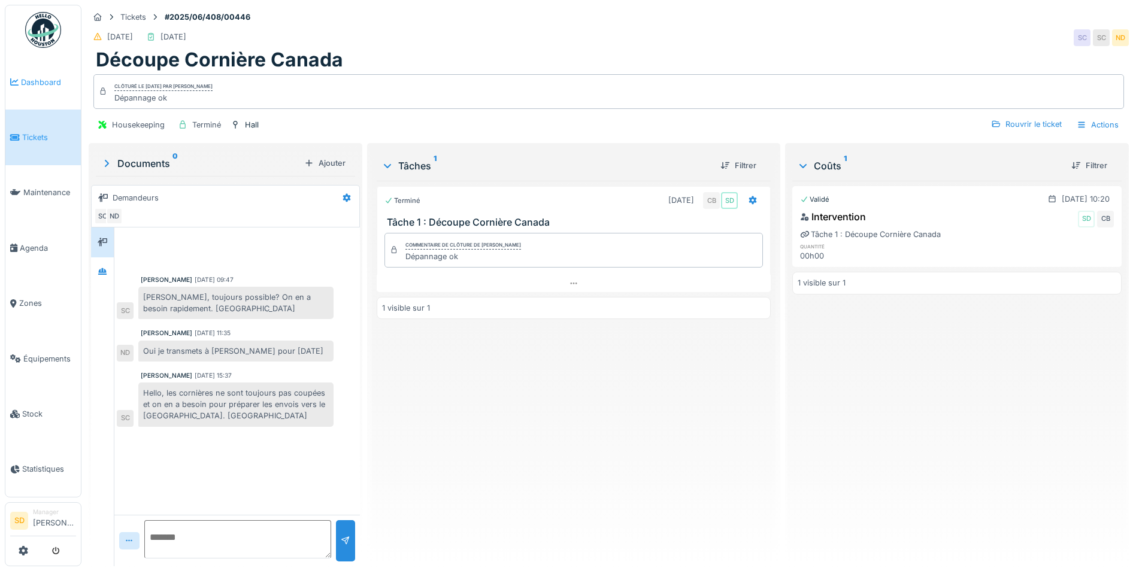
click at [42, 88] on link "Dashboard" at bounding box center [42, 81] width 75 height 55
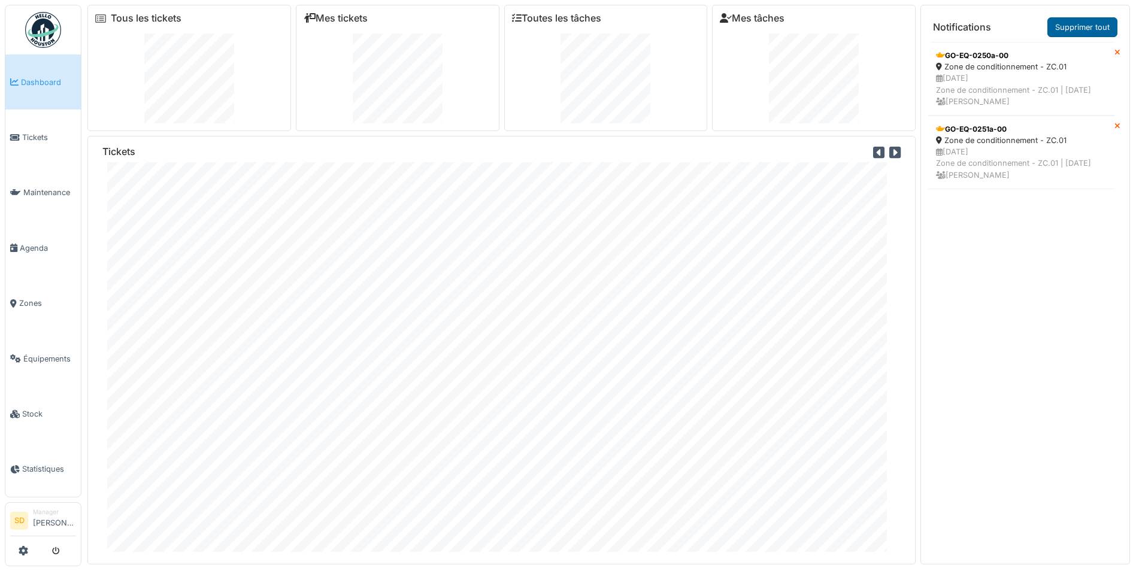
click at [1077, 35] on link "Supprimer tout" at bounding box center [1082, 27] width 70 height 20
